Goal: Check status: Check status

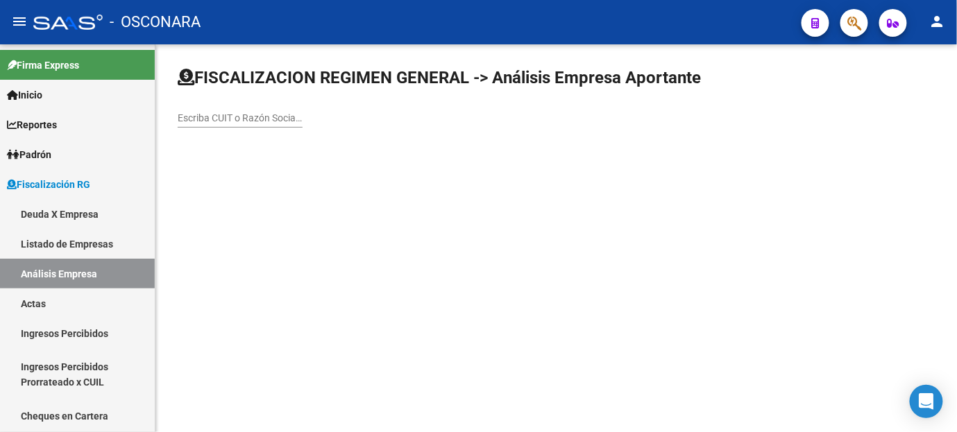
click at [243, 116] on input "Escriba CUIT o Razón Social para buscar" at bounding box center [240, 118] width 125 height 12
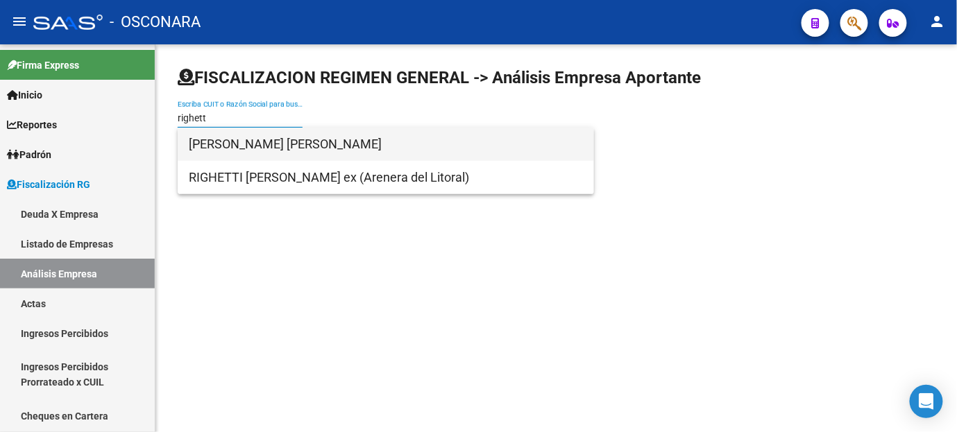
type input "righett"
click at [257, 146] on span "[PERSON_NAME] [PERSON_NAME]" at bounding box center [386, 144] width 394 height 33
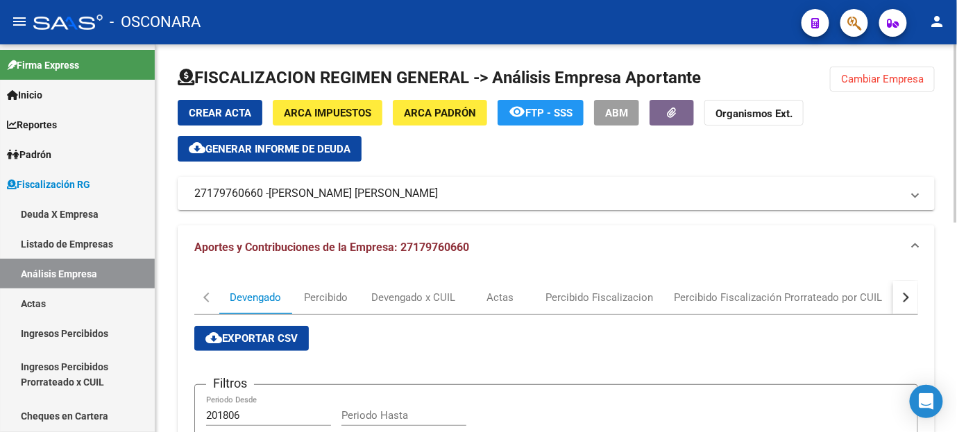
click at [910, 296] on button "button" at bounding box center [905, 297] width 25 height 33
click at [909, 296] on button "button" at bounding box center [905, 297] width 25 height 33
click at [583, 303] on div "DDJJ" at bounding box center [584, 297] width 25 height 15
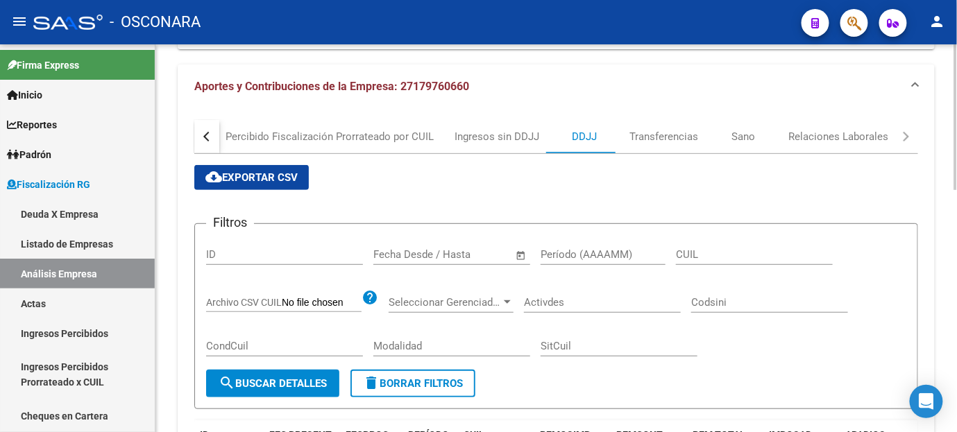
scroll to position [231, 0]
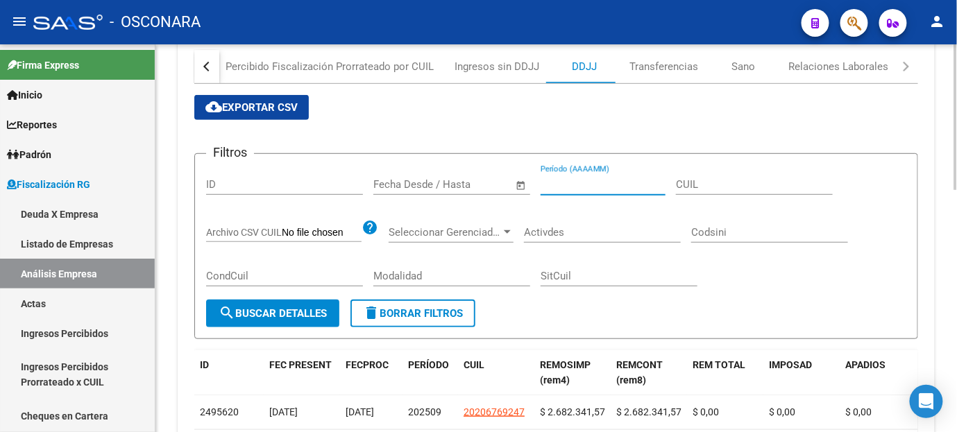
click at [567, 185] on input "Período (AAAAMM)" at bounding box center [602, 184] width 125 height 12
click at [314, 304] on button "search Buscar Detalles" at bounding box center [272, 314] width 133 height 28
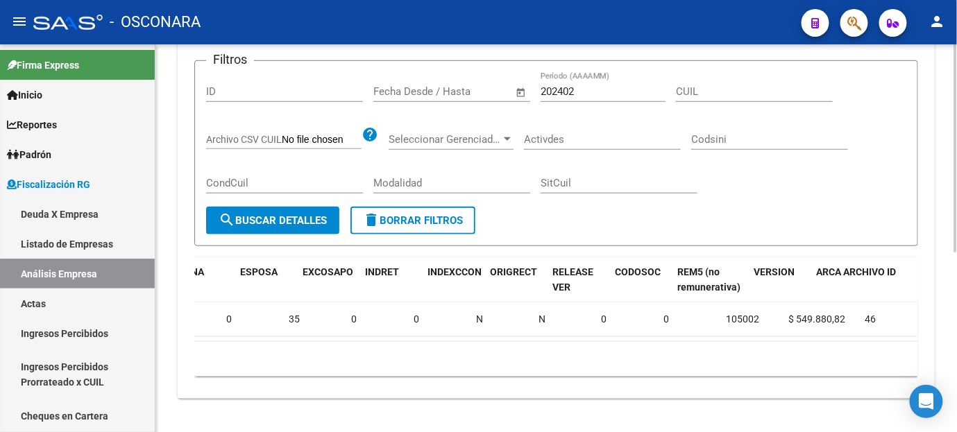
scroll to position [0, 1425]
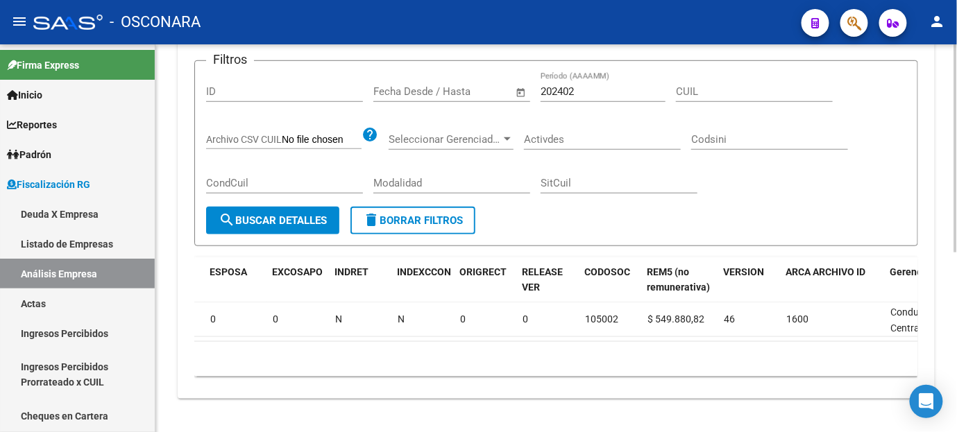
click at [597, 73] on div "202402 Período (AAAAMM)" at bounding box center [602, 87] width 125 height 30
drag, startPoint x: 596, startPoint y: 78, endPoint x: 452, endPoint y: 116, distance: 149.2
click at [595, 85] on input "202403" at bounding box center [602, 91] width 125 height 12
click at [262, 214] on span "search Buscar Detalles" at bounding box center [273, 220] width 108 height 12
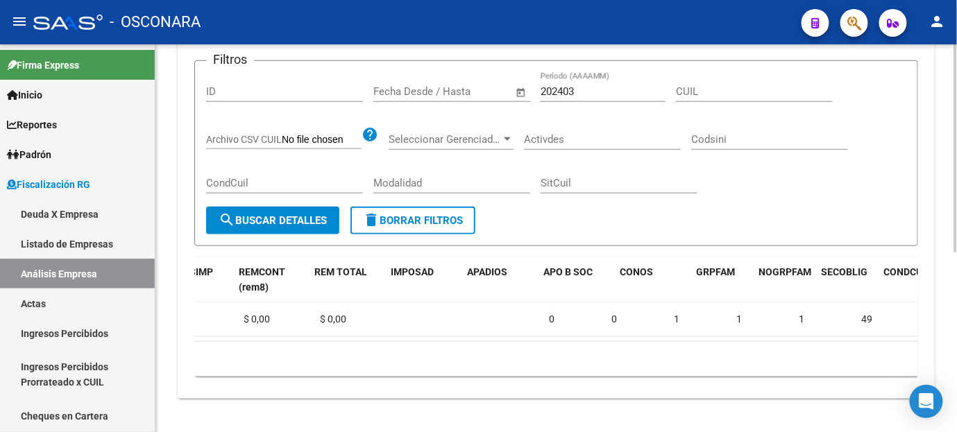
scroll to position [0, 0]
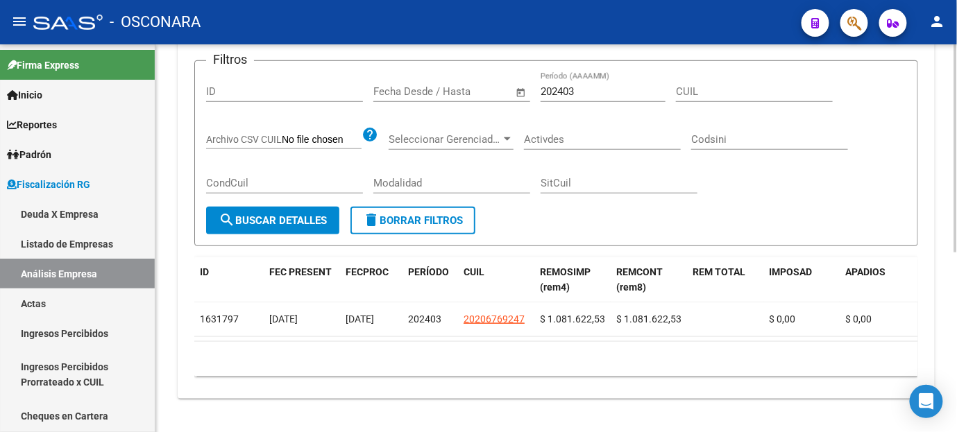
click at [590, 85] on input "202403" at bounding box center [602, 91] width 125 height 12
type input "202406"
click at [275, 207] on button "search Buscar Detalles" at bounding box center [272, 221] width 133 height 28
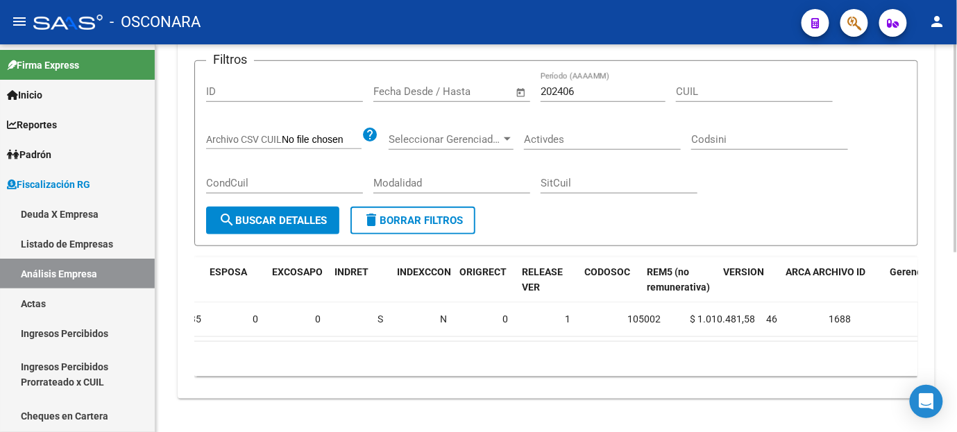
scroll to position [0, 1493]
